Goal: Use online tool/utility: Utilize a website feature to perform a specific function

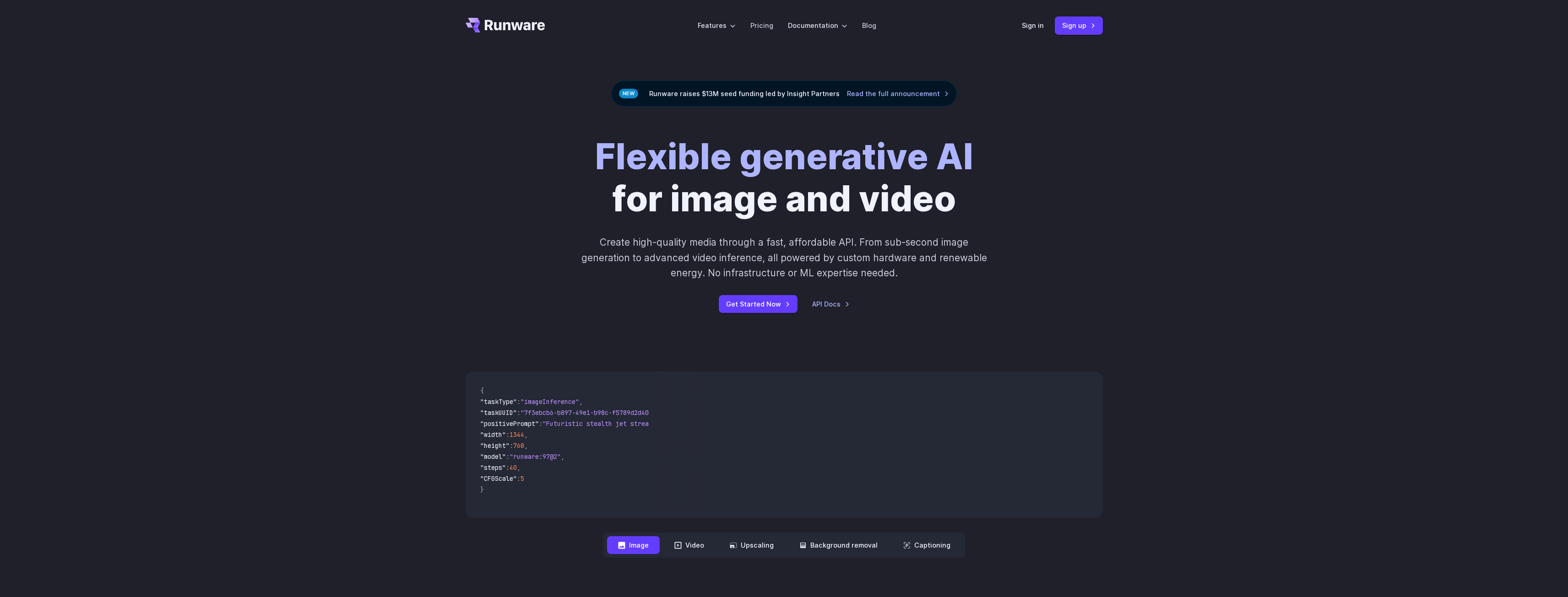
click at [1034, 31] on div "Sign in Sign up" at bounding box center [1062, 25] width 81 height 18
click at [1028, 29] on link "Sign in" at bounding box center [1032, 25] width 22 height 10
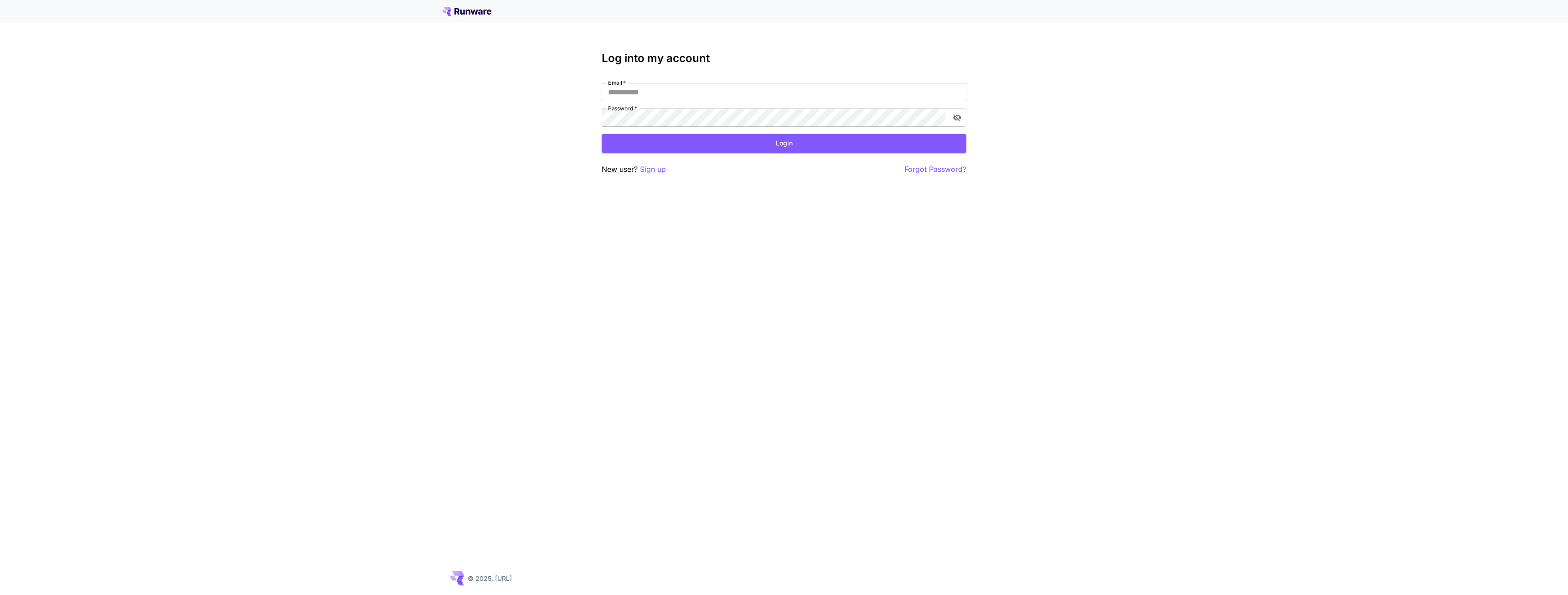
type input "**********"
click at [749, 146] on button "Login" at bounding box center [783, 143] width 365 height 19
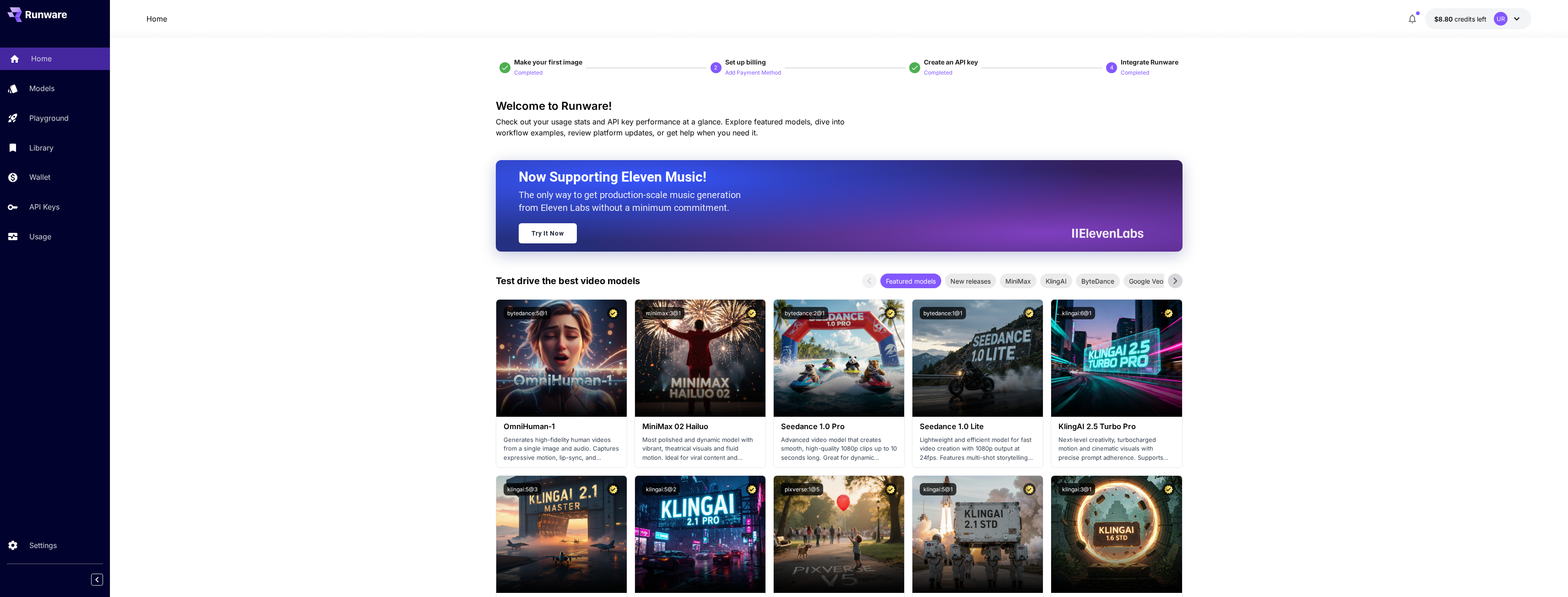
click at [56, 66] on link "Home" at bounding box center [55, 59] width 110 height 23
click at [48, 89] on p "Models" at bounding box center [43, 89] width 25 height 11
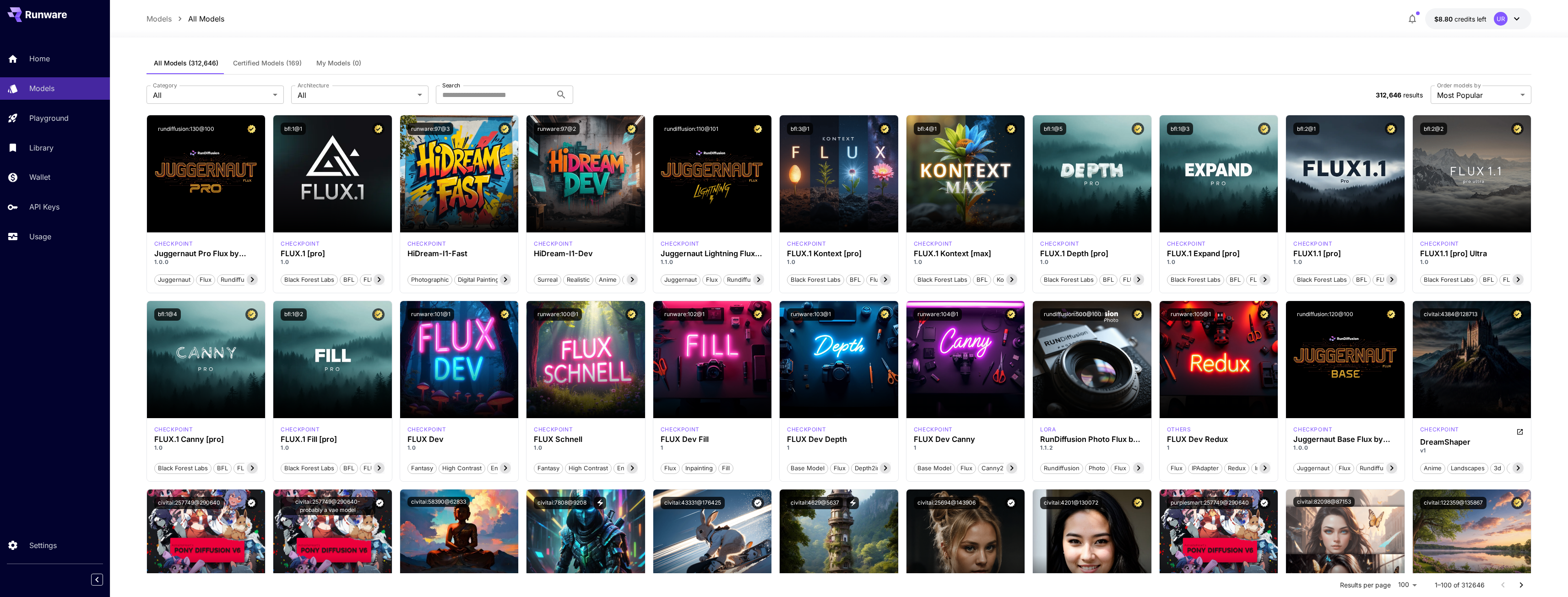
click at [493, 104] on div "**********" at bounding box center [839, 95] width 1385 height 40
click at [486, 98] on input "Search" at bounding box center [494, 95] width 116 height 18
paste input "*********"
type input "*********"
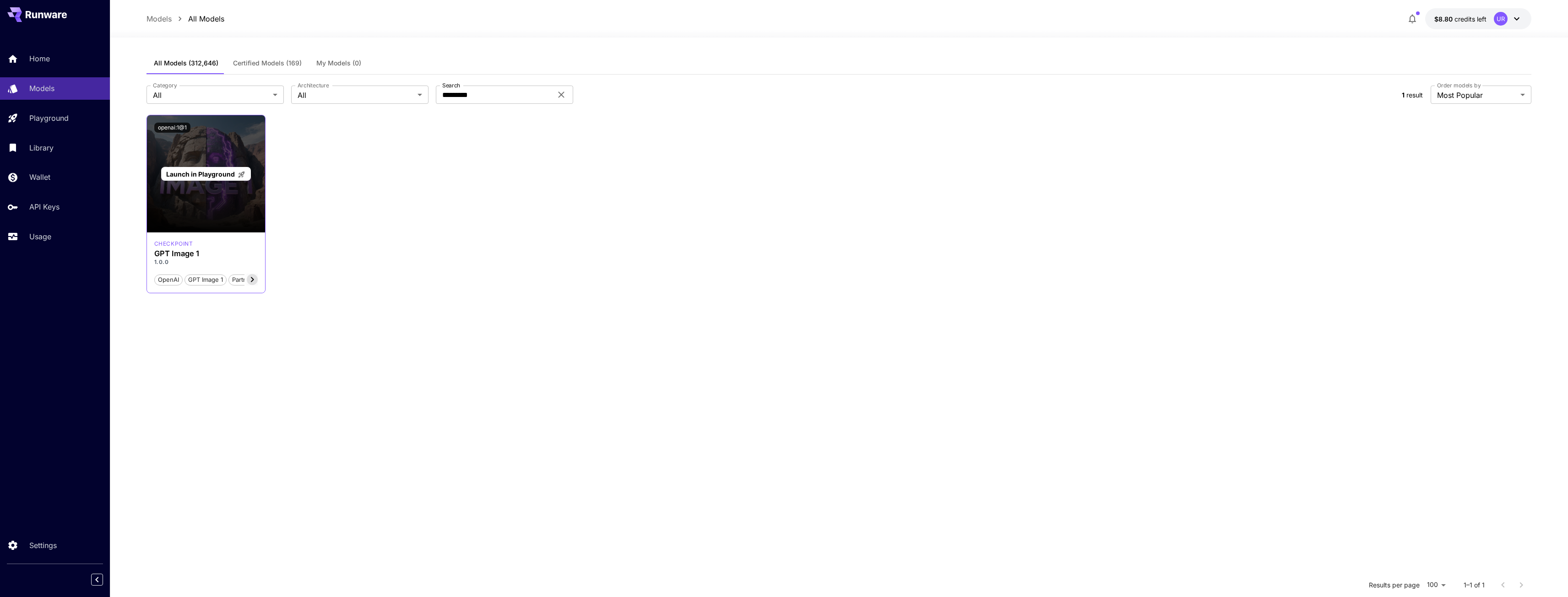
click at [232, 170] on span "Launch in Playground" at bounding box center [201, 174] width 68 height 8
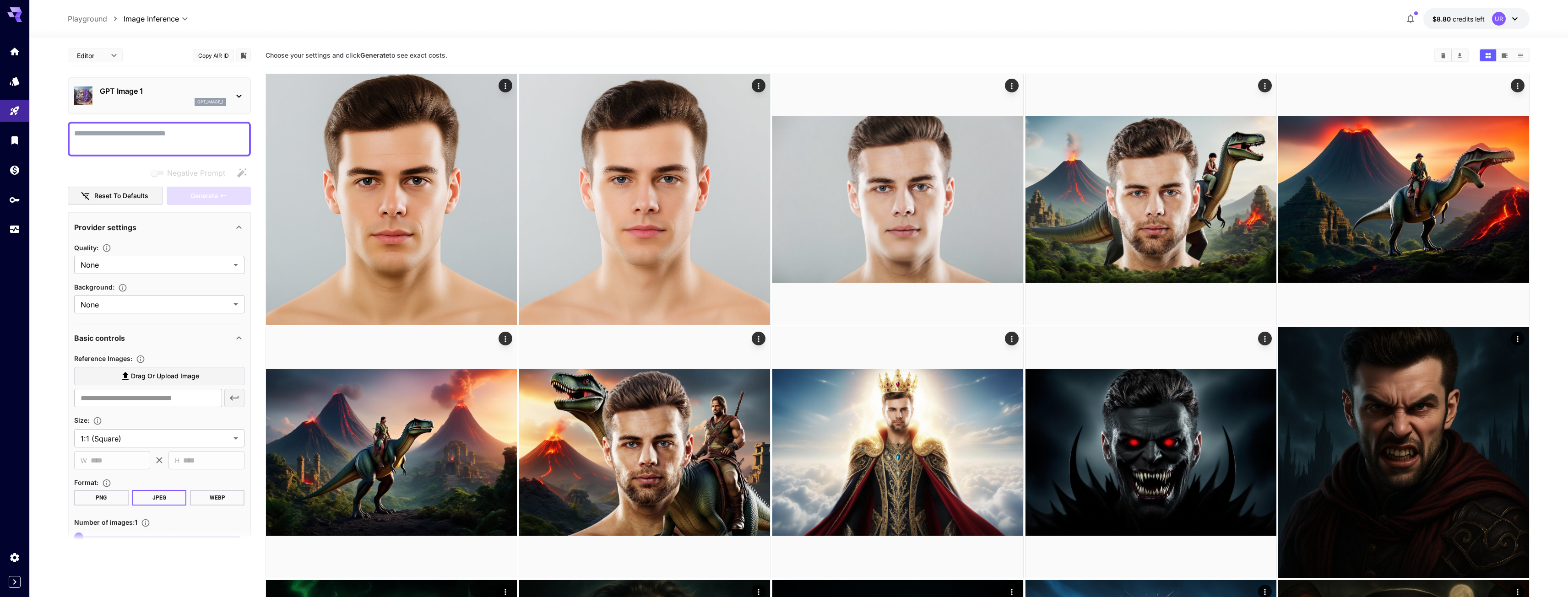
click at [181, 97] on div "GPT Image 1 gpt_image_1" at bounding box center [163, 96] width 127 height 21
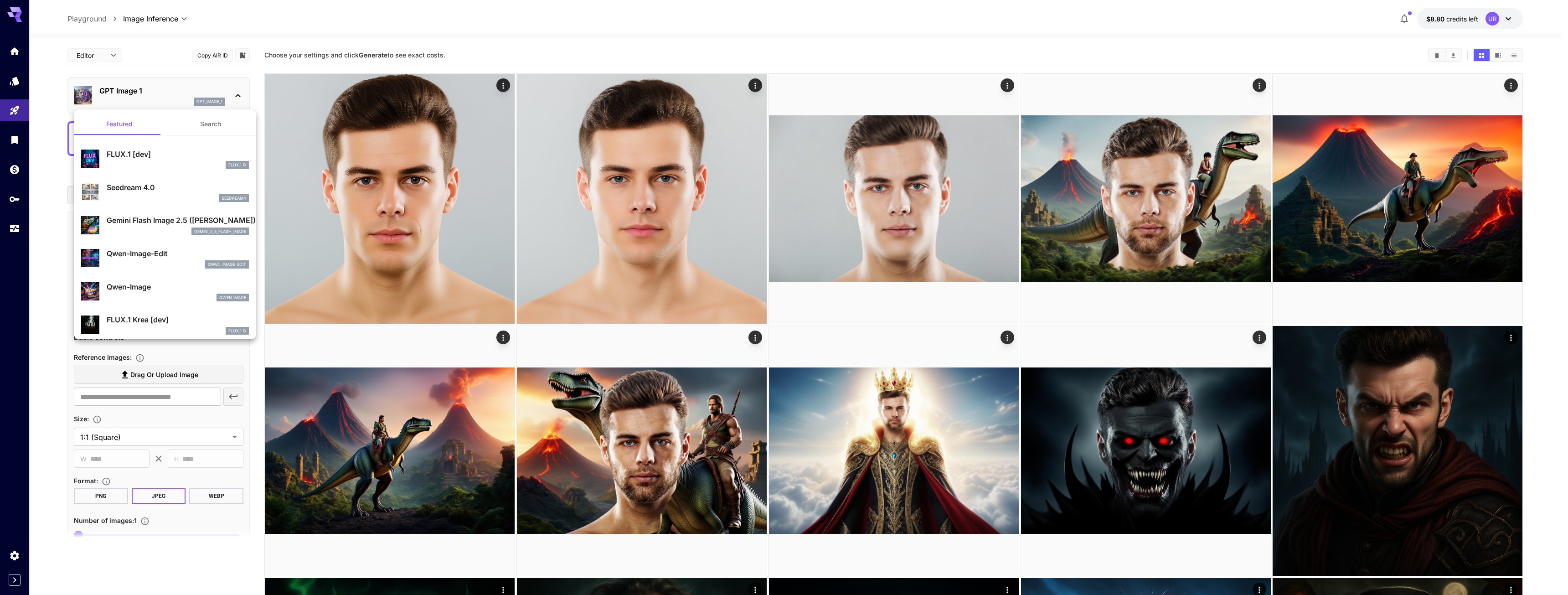
click at [198, 94] on div at bounding box center [784, 297] width 1568 height 595
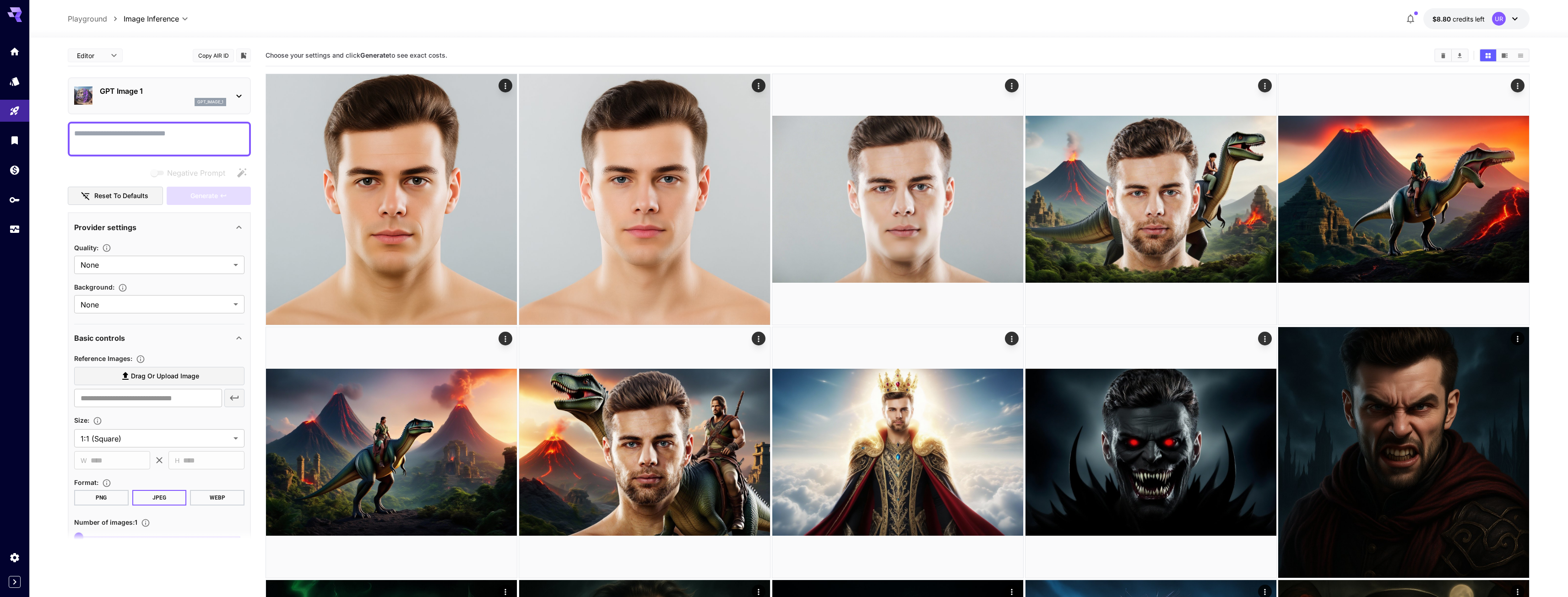
click at [157, 377] on span "Drag or upload image" at bounding box center [165, 376] width 68 height 12
click at [0, 0] on input "Drag or upload image" at bounding box center [0, 0] width 0 height 0
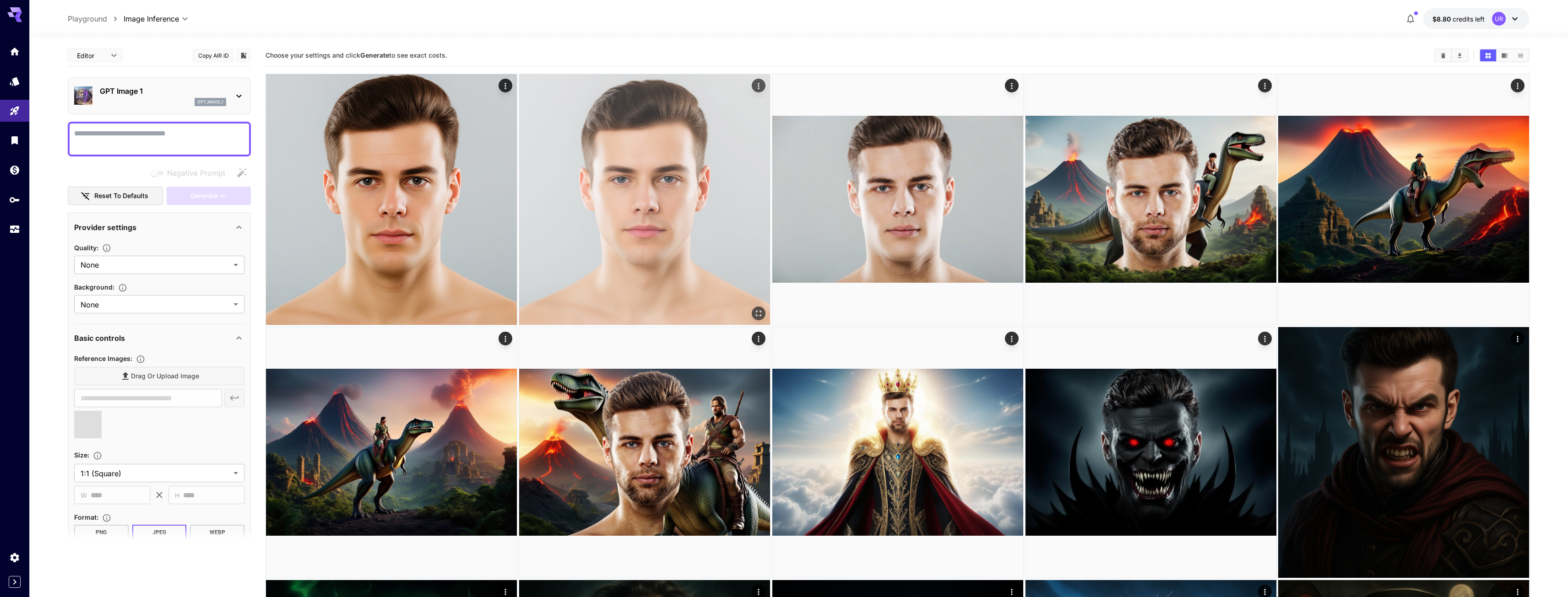
type input "**********"
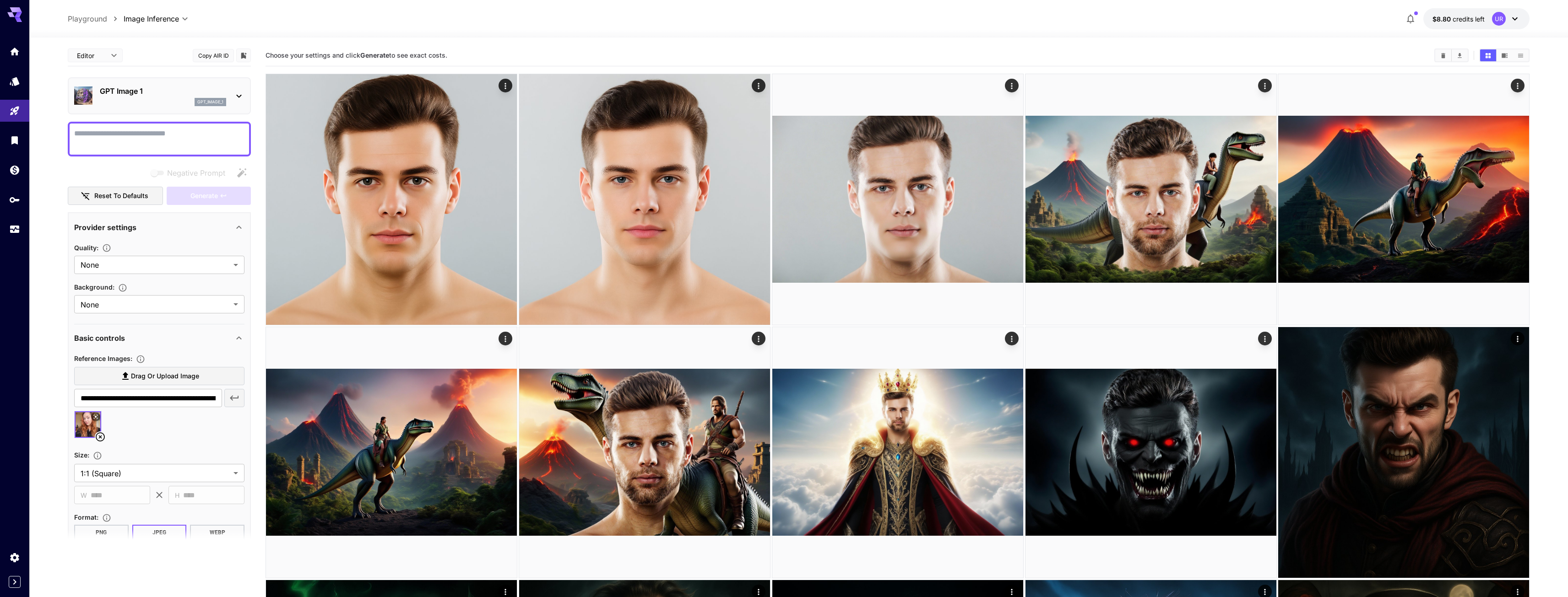
click at [134, 139] on textarea "Negative Prompt" at bounding box center [159, 139] width 171 height 22
type textarea "*"
type textarea "**********"
click at [197, 201] on span "Generate" at bounding box center [204, 196] width 28 height 12
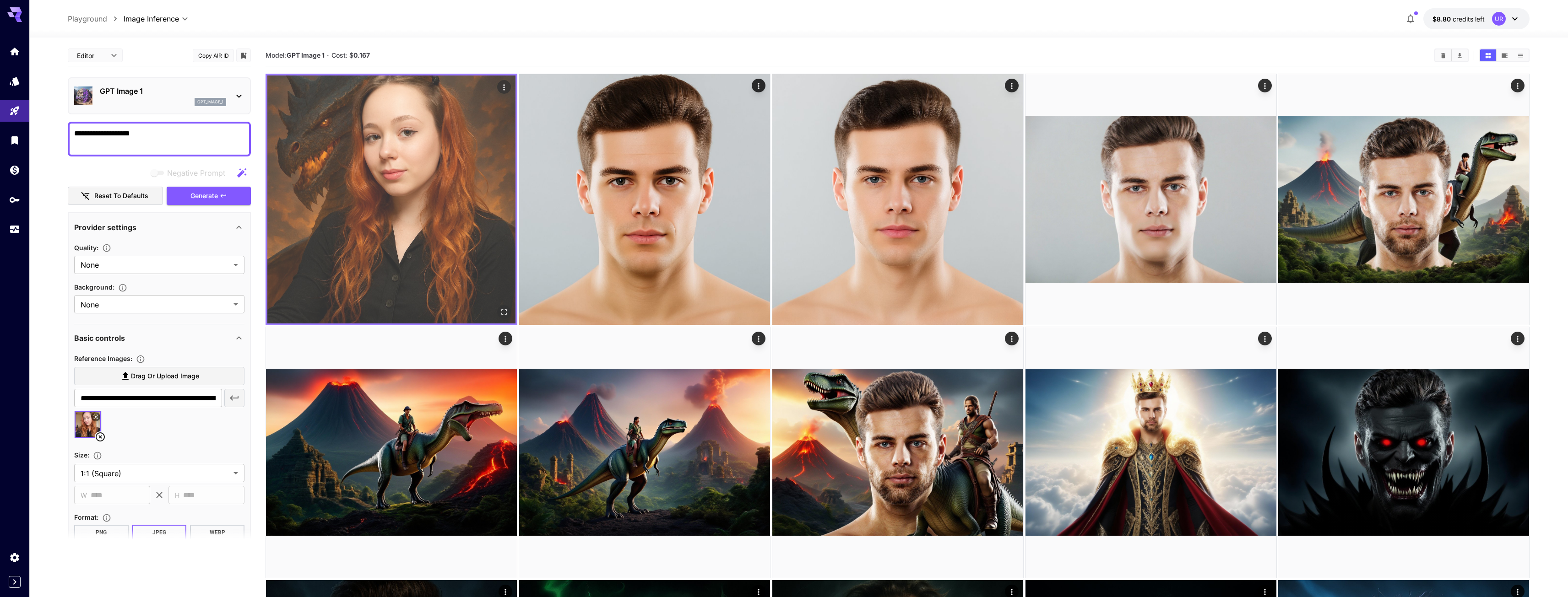
click at [388, 236] on img at bounding box center [391, 200] width 248 height 248
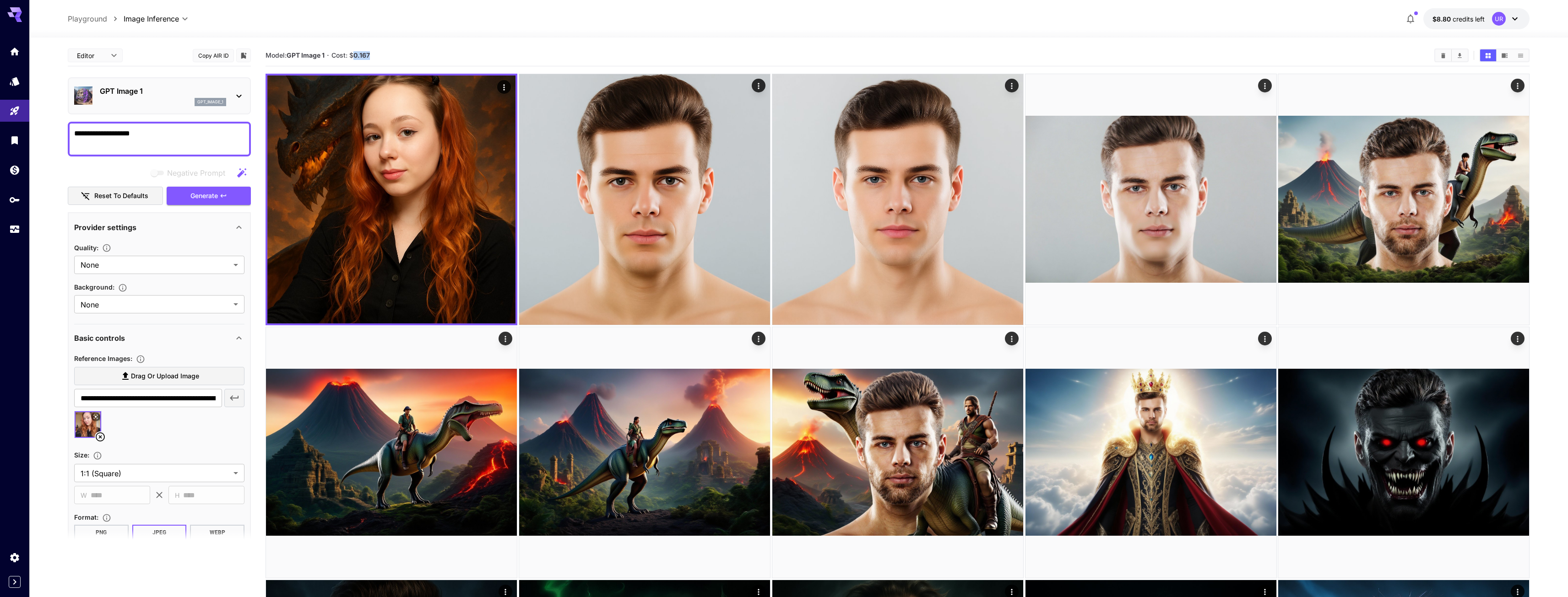
drag, startPoint x: 375, startPoint y: 56, endPoint x: 389, endPoint y: 54, distance: 14.1
click at [389, 54] on section "Model: GPT Image 1 · Cost: $ 0.167" at bounding box center [846, 56] width 1161 height 11
drag, startPoint x: 378, startPoint y: 53, endPoint x: 389, endPoint y: 51, distance: 11.2
click at [389, 51] on section "Model: GPT Image 1 · Cost: $ 0.167" at bounding box center [846, 56] width 1161 height 11
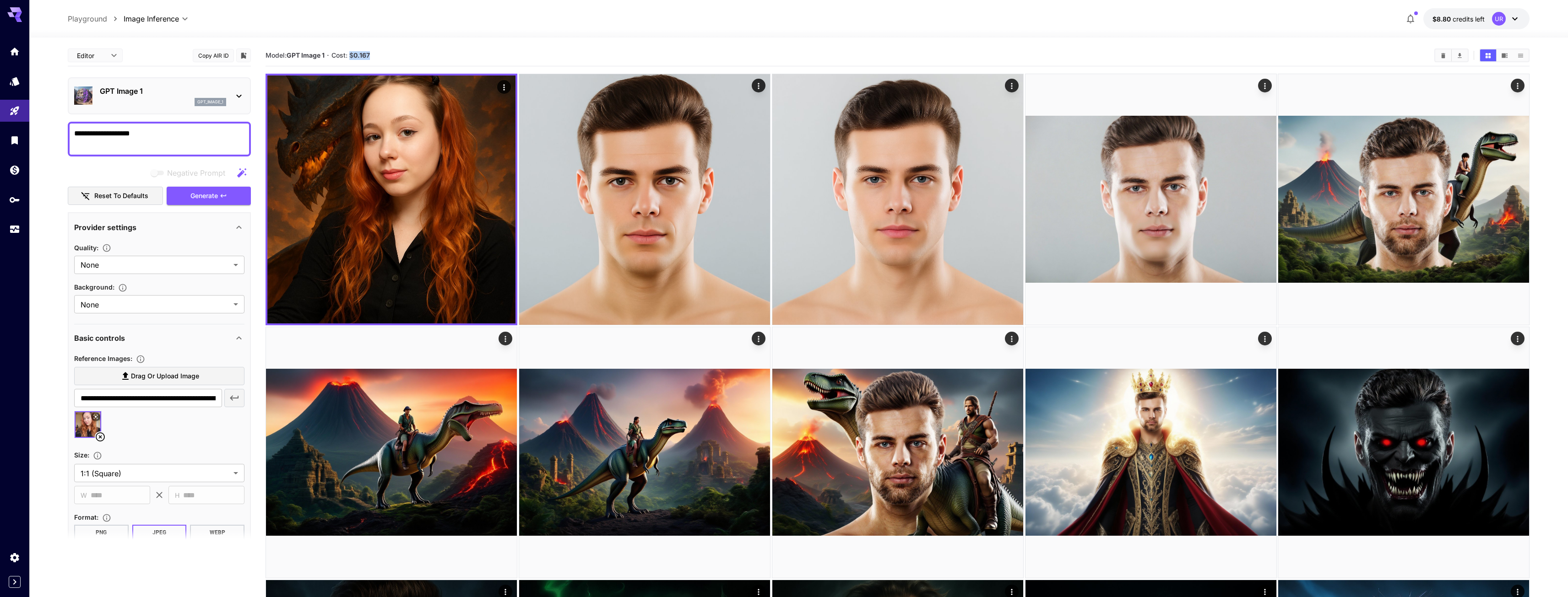
click at [389, 51] on section "Model: GPT Image 1 · Cost: $ 0.167" at bounding box center [846, 56] width 1161 height 11
drag, startPoint x: 379, startPoint y: 51, endPoint x: 312, endPoint y: 51, distance: 67.0
click at [312, 51] on section "Model: GPT Image 1 · Cost: $ 0.167" at bounding box center [846, 56] width 1161 height 11
click at [377, 57] on section "Model: GPT Image 1 · Cost: $ 0.167" at bounding box center [846, 56] width 1161 height 11
drag, startPoint x: 394, startPoint y: 56, endPoint x: 322, endPoint y: 56, distance: 72.0
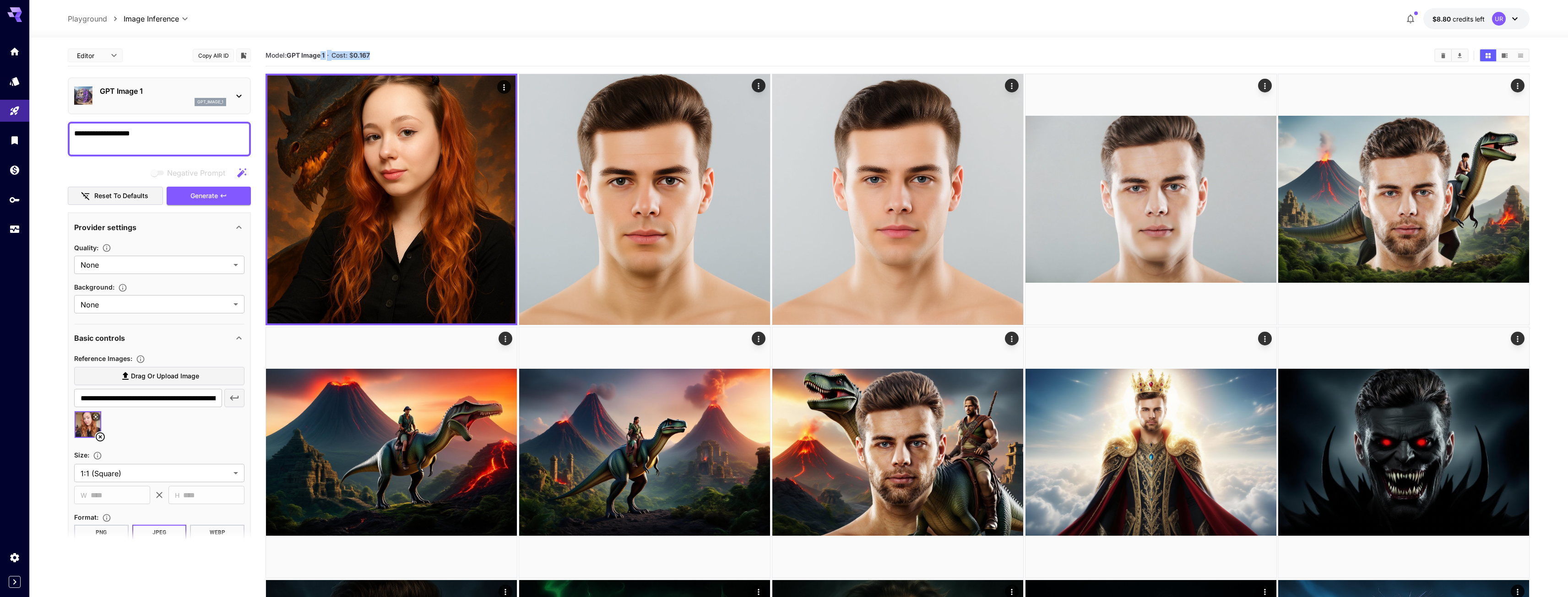
click at [322, 56] on section "Model: GPT Image 1 · Cost: $ 0.167" at bounding box center [846, 56] width 1161 height 11
click at [382, 57] on section "Model: GPT Image 1 · Cost: $ 0.167" at bounding box center [846, 56] width 1161 height 11
drag, startPoint x: 382, startPoint y: 57, endPoint x: 340, endPoint y: 59, distance: 42.0
click at [340, 59] on section "Model: GPT Image 1 · Cost: $ 0.167" at bounding box center [846, 56] width 1161 height 11
click at [340, 59] on h5 "Cost: $ 0.167" at bounding box center [350, 56] width 39 height 9
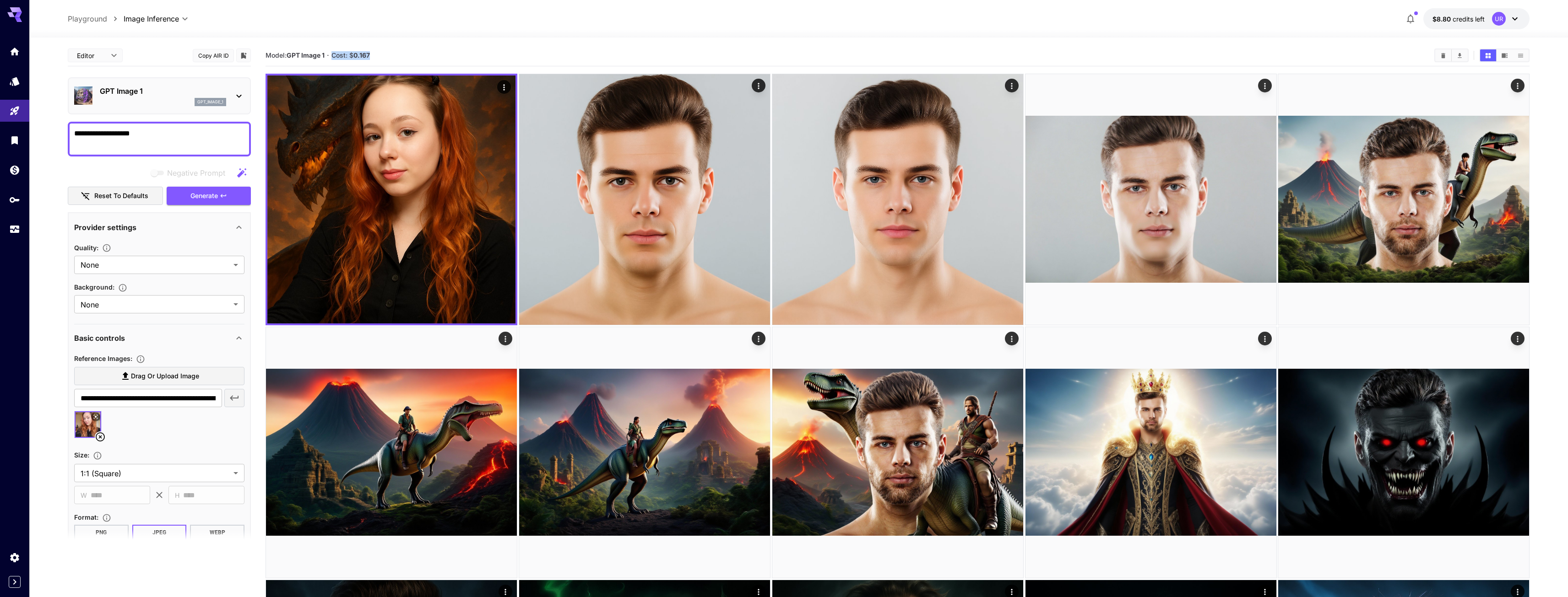
drag, startPoint x: 333, startPoint y: 56, endPoint x: 394, endPoint y: 52, distance: 61.1
click at [394, 52] on section "Model: GPT Image 1 · Cost: $ 0.167" at bounding box center [846, 56] width 1161 height 11
click at [396, 52] on section "Model: GPT Image 1 · Cost: $ 0.167" at bounding box center [846, 56] width 1161 height 11
drag, startPoint x: 382, startPoint y: 54, endPoint x: 337, endPoint y: 57, distance: 45.1
click at [337, 57] on section "Model: GPT Image 1 · Cost: $ 0.167" at bounding box center [846, 56] width 1161 height 11
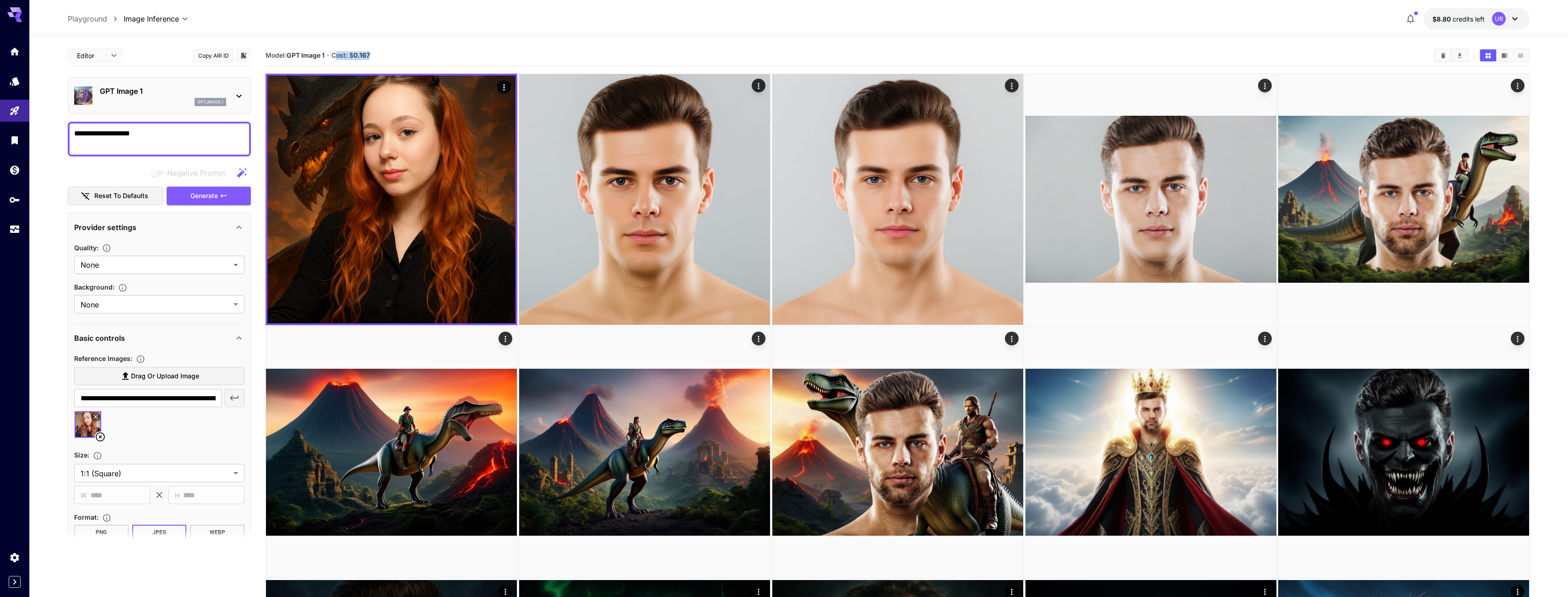
click at [337, 57] on span "Cost: $ 0.167" at bounding box center [350, 55] width 39 height 8
drag, startPoint x: 327, startPoint y: 56, endPoint x: 403, endPoint y: 53, distance: 76.1
click at [403, 53] on section "Model: GPT Image 1 · Cost: $ 0.167" at bounding box center [846, 56] width 1161 height 11
drag, startPoint x: 381, startPoint y: 54, endPoint x: 339, endPoint y: 55, distance: 42.0
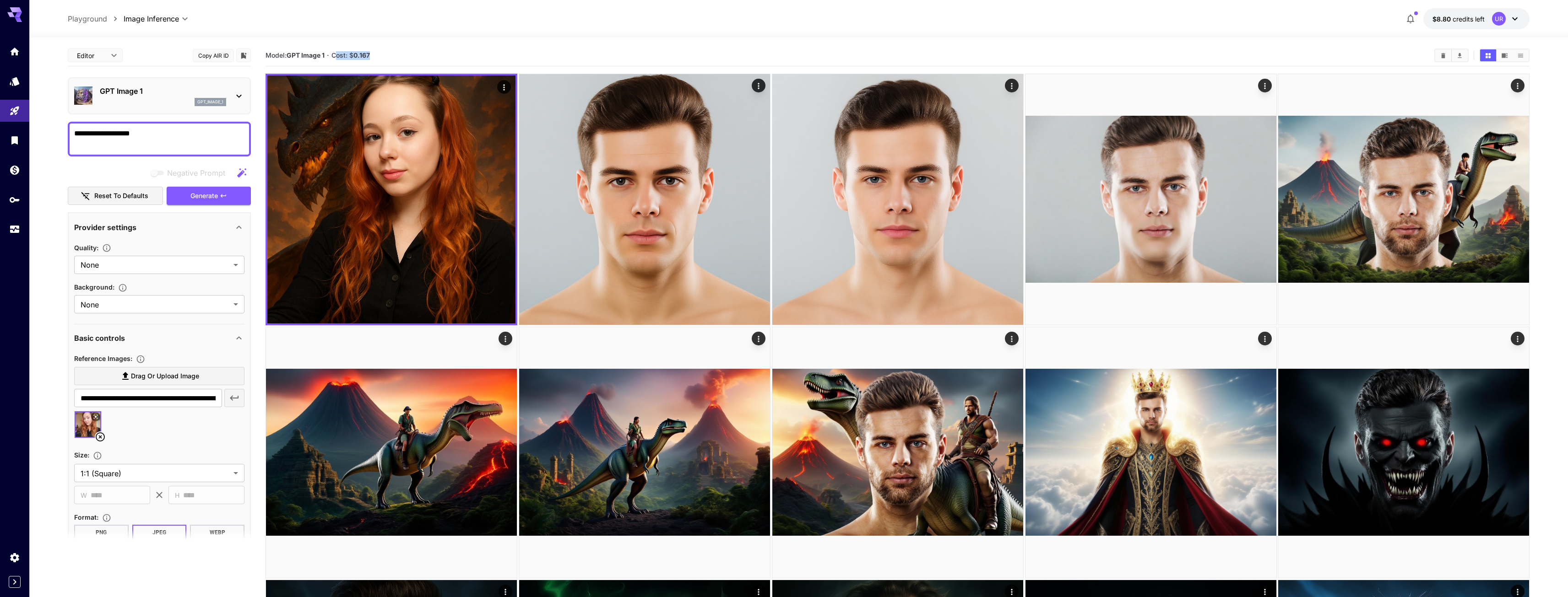
click at [339, 55] on section "Model: GPT Image 1 · Cost: $ 0.167" at bounding box center [846, 56] width 1161 height 11
click at [387, 57] on section "Model: GPT Image 1 · Cost: $ 0.167" at bounding box center [846, 56] width 1161 height 11
drag, startPoint x: 359, startPoint y: 54, endPoint x: 385, endPoint y: 55, distance: 26.0
click at [385, 55] on section "Model: GPT Image 1 · Cost: $ 0.167" at bounding box center [846, 56] width 1161 height 11
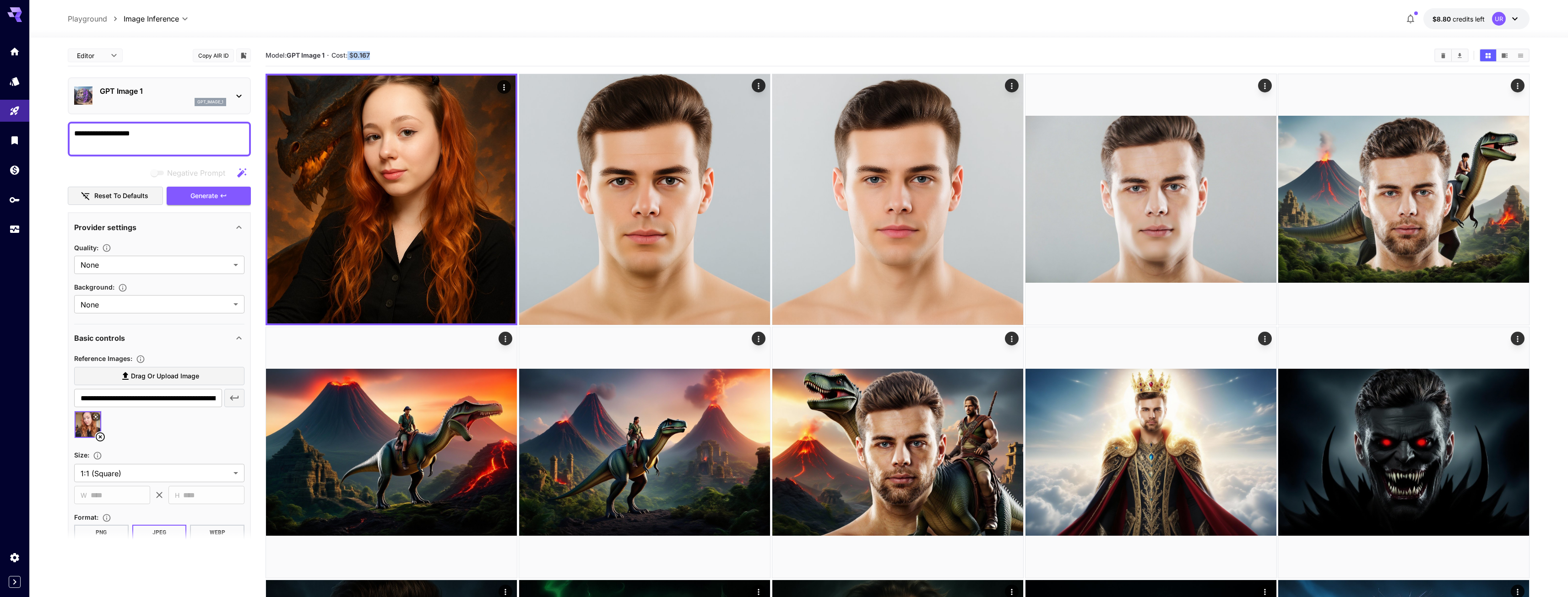
drag, startPoint x: 369, startPoint y: 56, endPoint x: 349, endPoint y: 54, distance: 20.1
click at [349, 54] on span "Cost: $ 0.167" at bounding box center [350, 55] width 39 height 8
click at [373, 55] on section "Model: GPT Image 1 · Cost: $ 0.167" at bounding box center [846, 56] width 1161 height 11
drag, startPoint x: 344, startPoint y: 56, endPoint x: 395, endPoint y: 55, distance: 51.0
click at [391, 55] on section "Model: GPT Image 1 · Cost: $ 0.167" at bounding box center [846, 56] width 1161 height 11
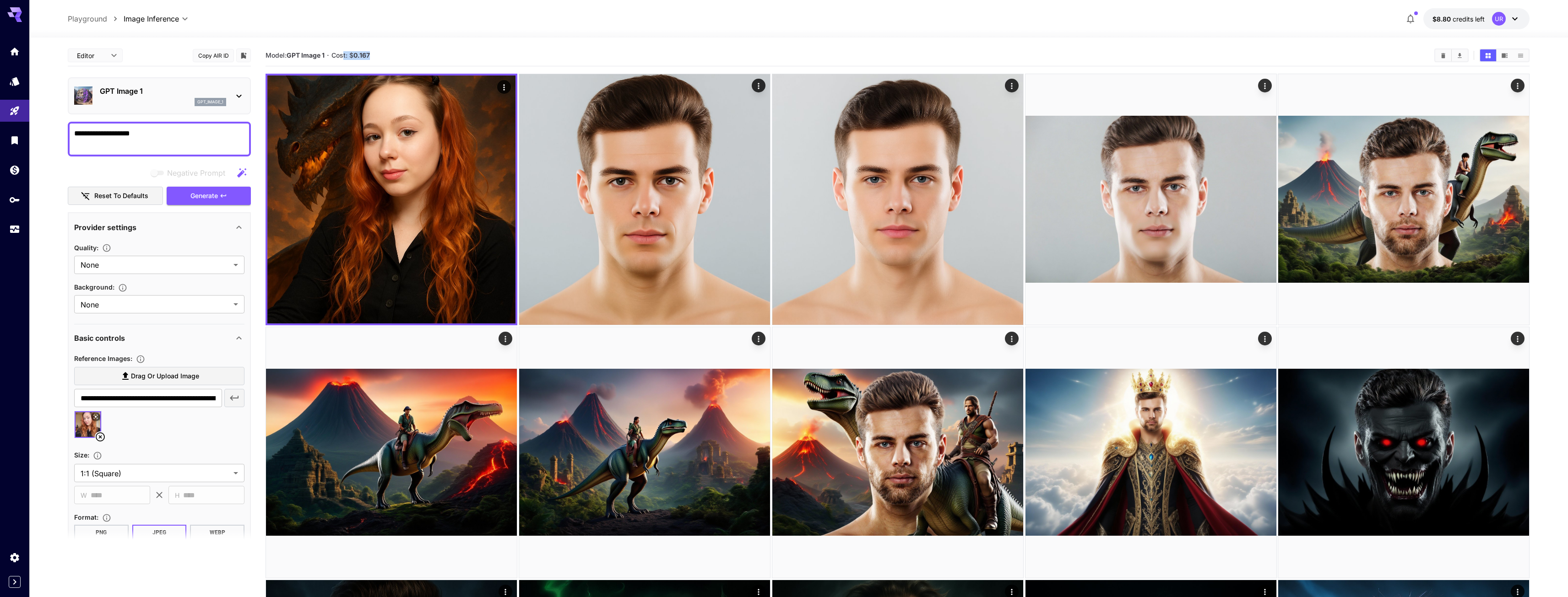
drag, startPoint x: 394, startPoint y: 54, endPoint x: 309, endPoint y: 57, distance: 85.1
click at [393, 54] on section "Model: GPT Image 1 · Cost: $ 0.167" at bounding box center [846, 56] width 1161 height 11
